Goal: Transaction & Acquisition: Purchase product/service

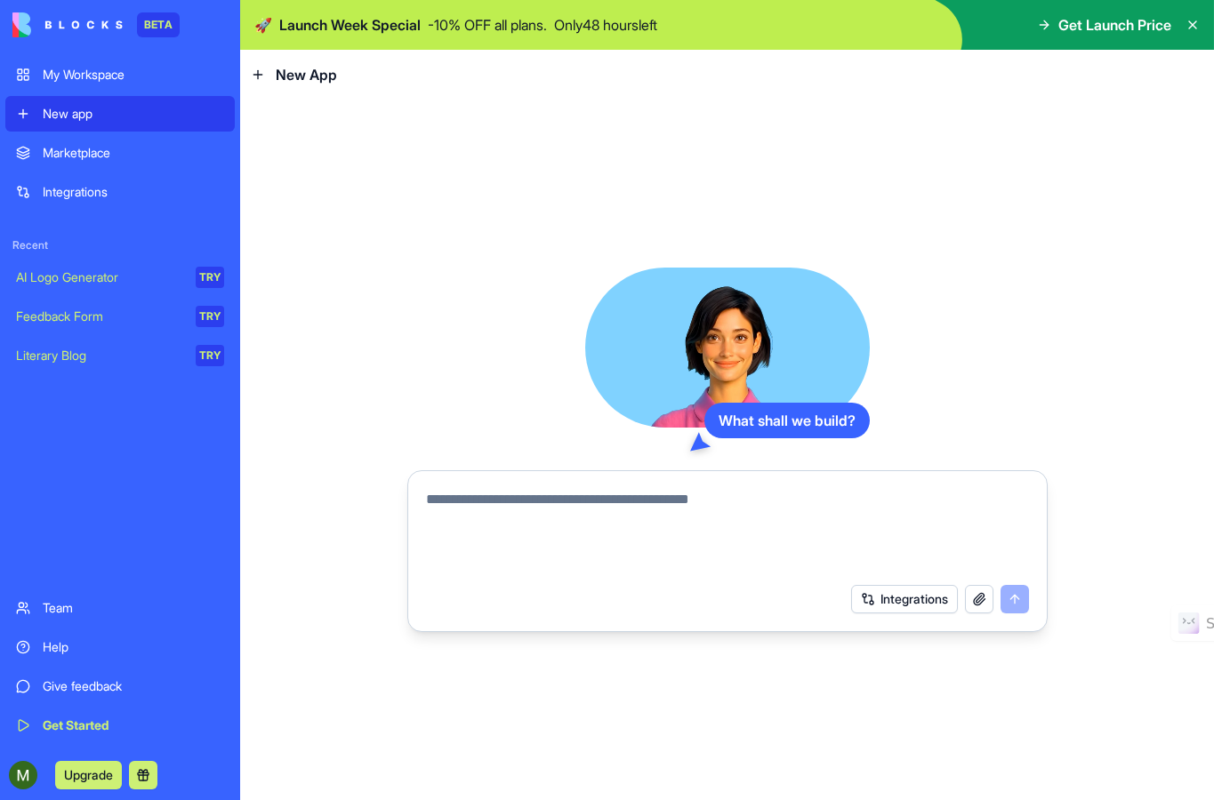
click at [1076, 20] on span "Get Launch Price" at bounding box center [1114, 24] width 113 height 21
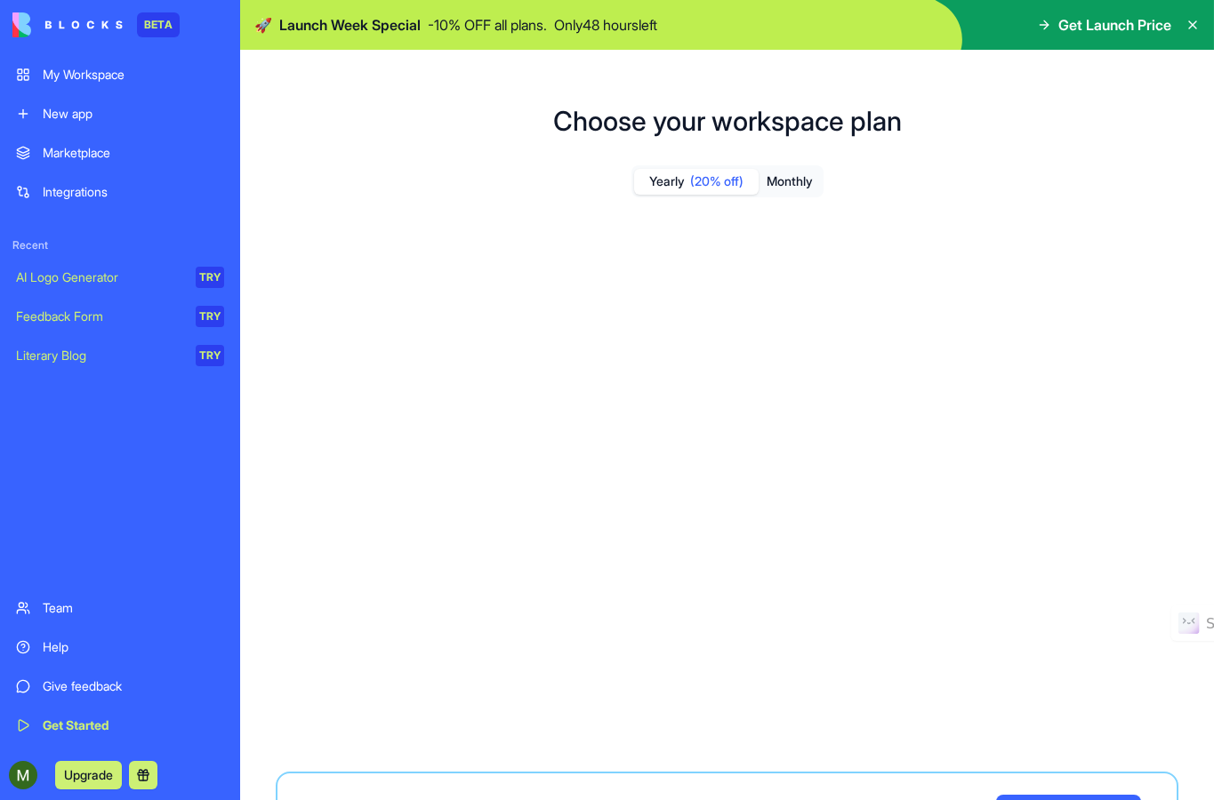
click at [840, 20] on img at bounding box center [727, 25] width 974 height 50
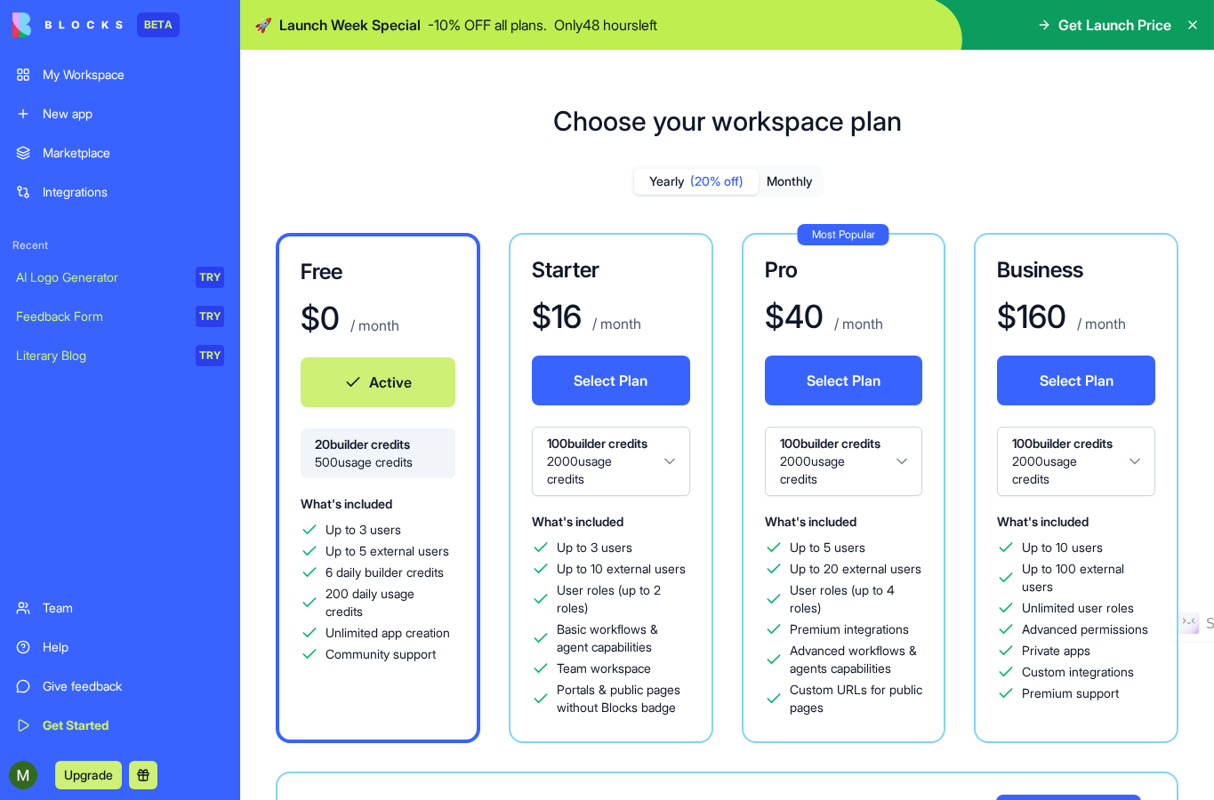
click at [790, 188] on button "Monthly" at bounding box center [789, 182] width 62 height 26
click at [710, 176] on span "(20% off)" at bounding box center [716, 181] width 53 height 18
click at [116, 28] on img at bounding box center [67, 24] width 110 height 25
